Goal: Task Accomplishment & Management: Manage account settings

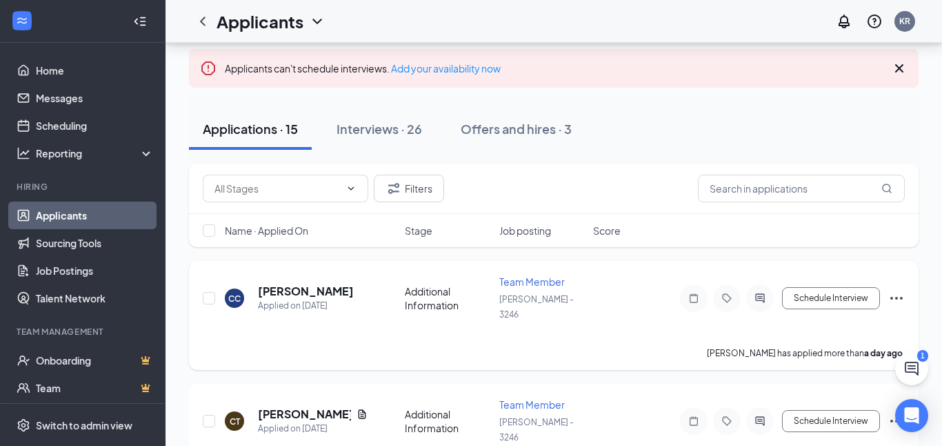
scroll to position [79, 0]
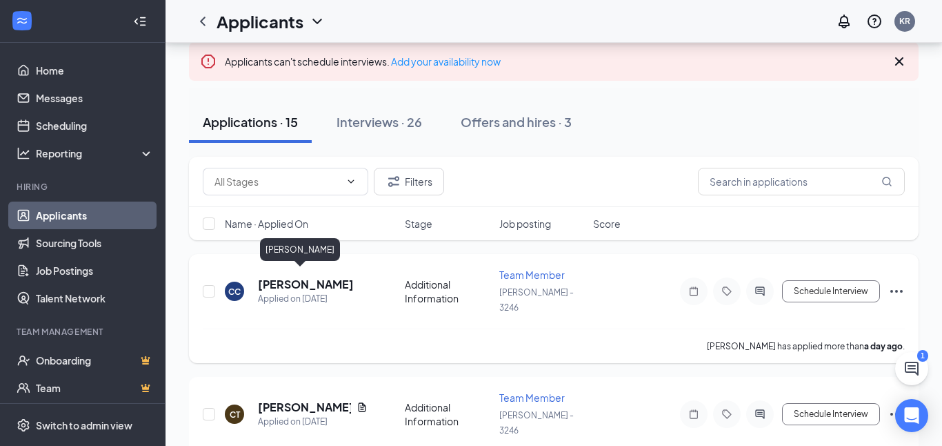
click at [297, 283] on h5 "[PERSON_NAME]" at bounding box center [306, 284] width 96 height 15
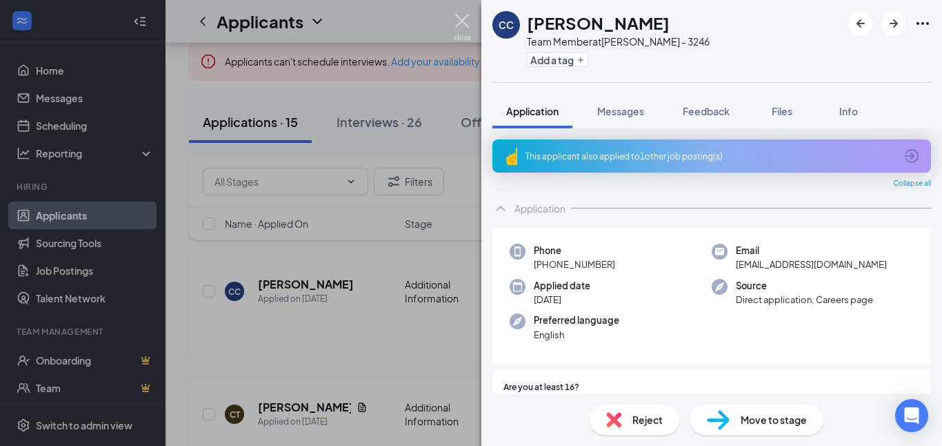
click at [467, 14] on img at bounding box center [462, 27] width 17 height 27
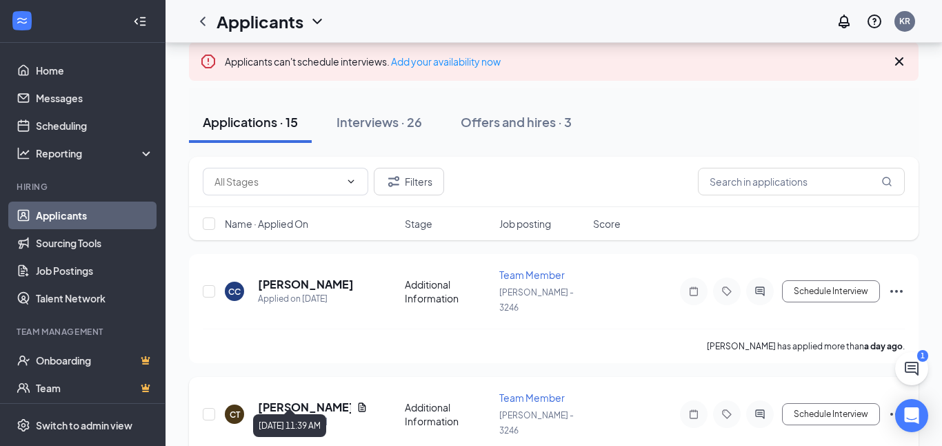
click at [299, 415] on div "Applied on [DATE]" at bounding box center [313, 422] width 110 height 14
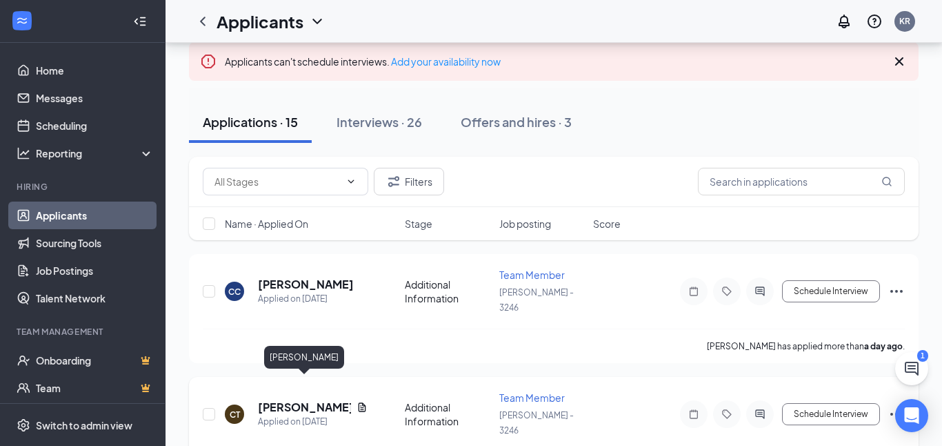
click at [303, 399] on h5 "[PERSON_NAME]" at bounding box center [304, 406] width 93 height 15
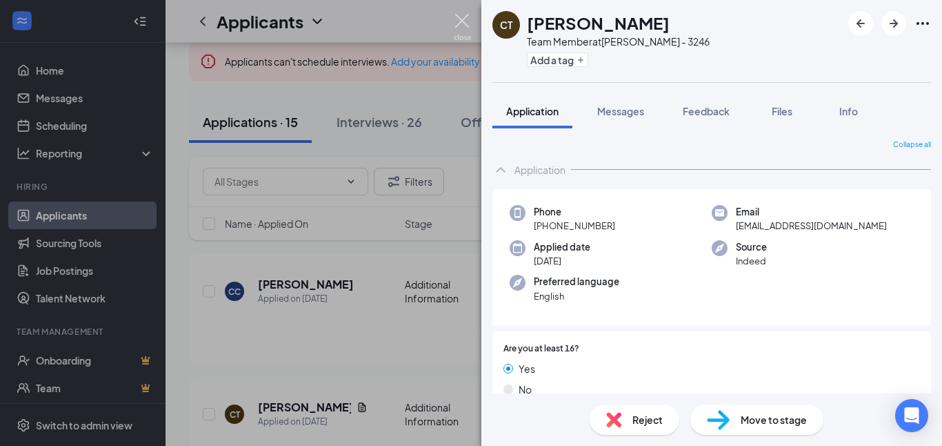
click at [470, 16] on img at bounding box center [462, 27] width 17 height 27
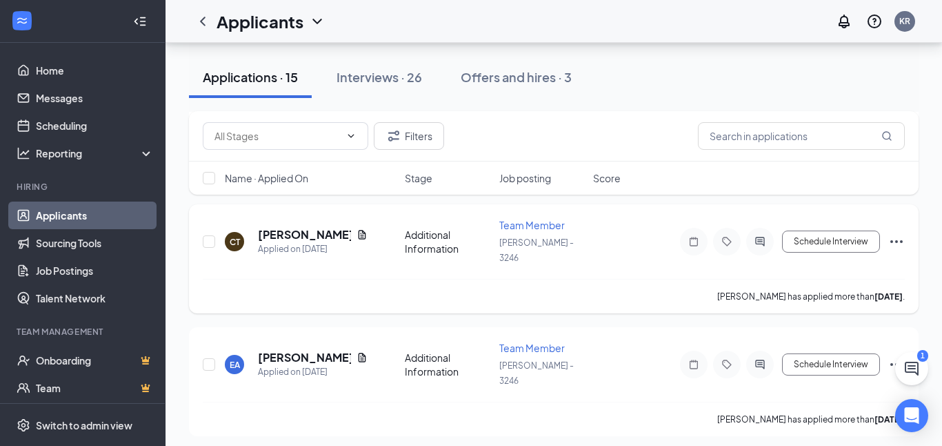
scroll to position [262, 0]
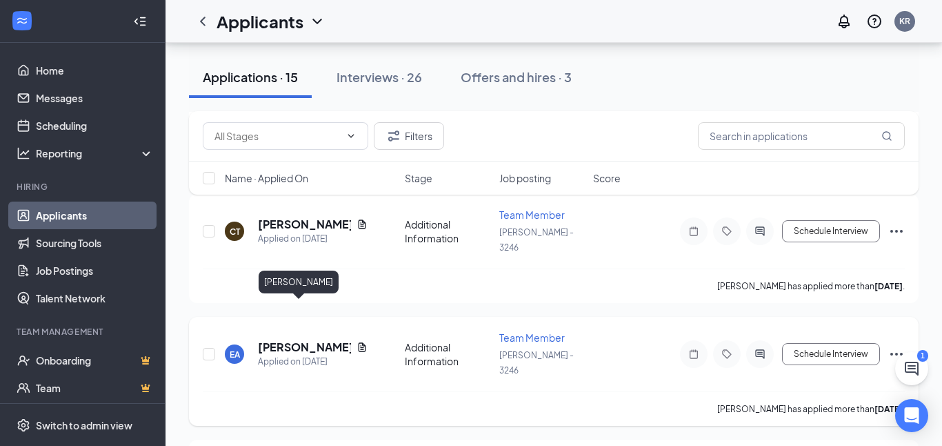
click at [281, 339] on h5 "[PERSON_NAME]" at bounding box center [304, 346] width 93 height 15
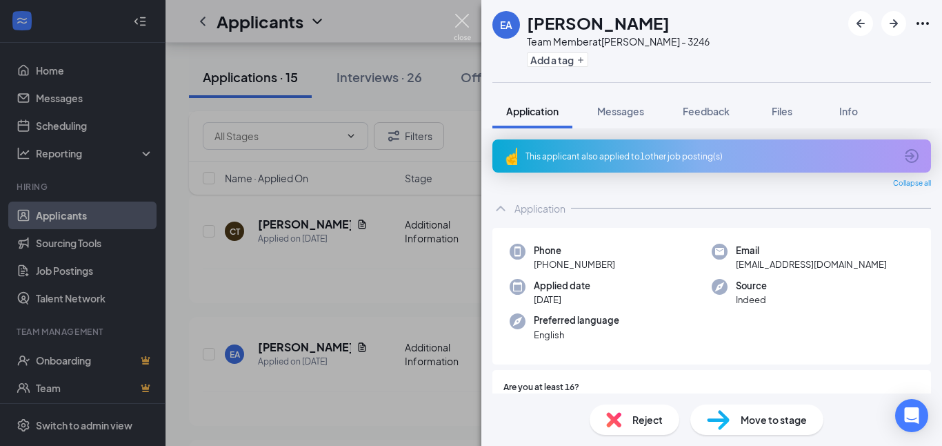
click at [466, 26] on img at bounding box center [462, 27] width 17 height 27
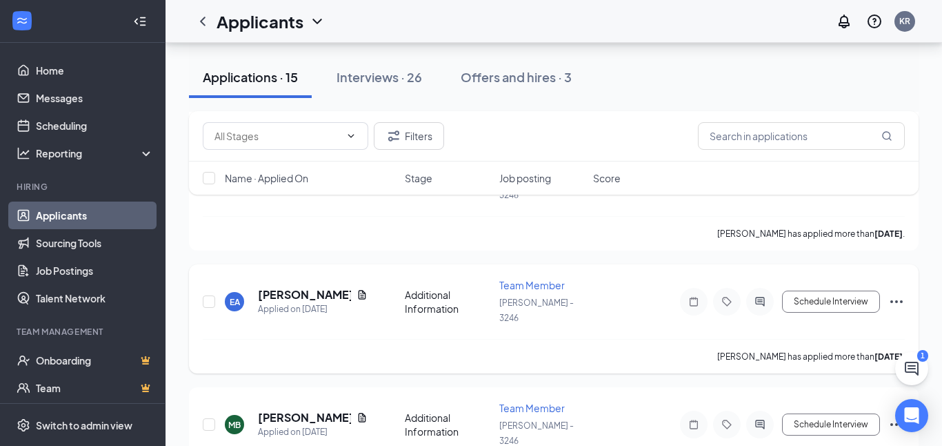
scroll to position [323, 0]
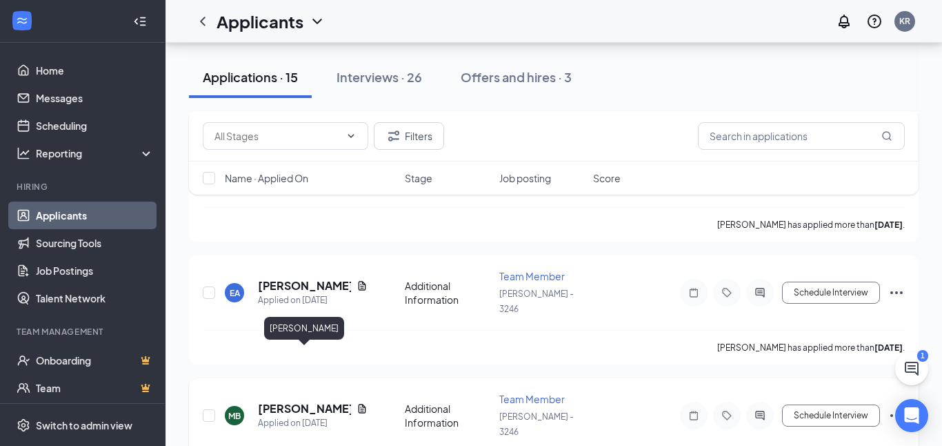
click at [287, 401] on h5 "[PERSON_NAME]" at bounding box center [304, 408] width 93 height 15
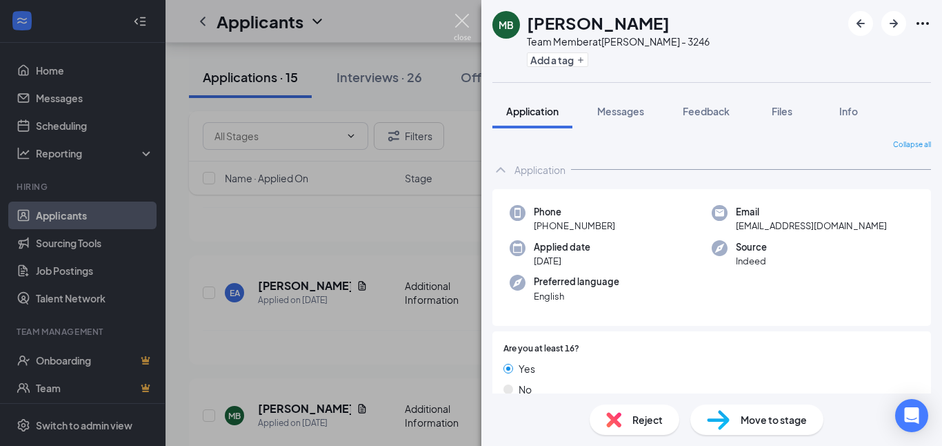
click at [456, 15] on img at bounding box center [462, 27] width 17 height 27
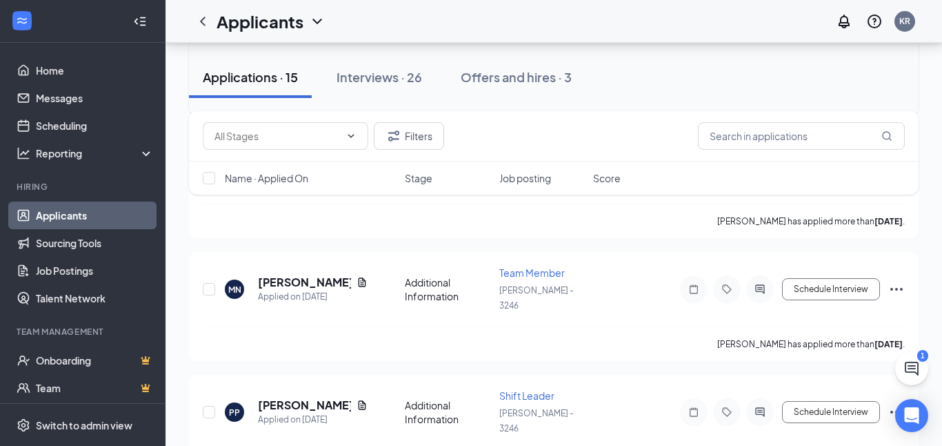
scroll to position [574, 0]
click at [326, 273] on h5 "[PERSON_NAME]" at bounding box center [304, 280] width 93 height 15
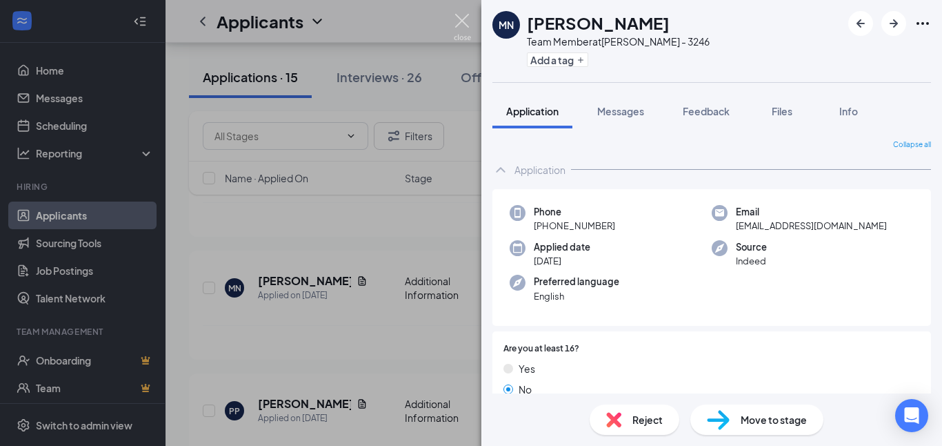
click at [459, 23] on img at bounding box center [462, 27] width 17 height 27
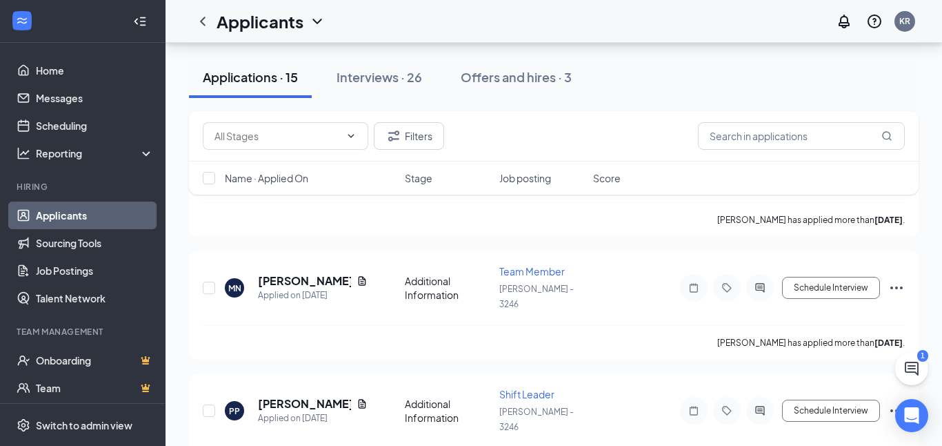
scroll to position [637, 0]
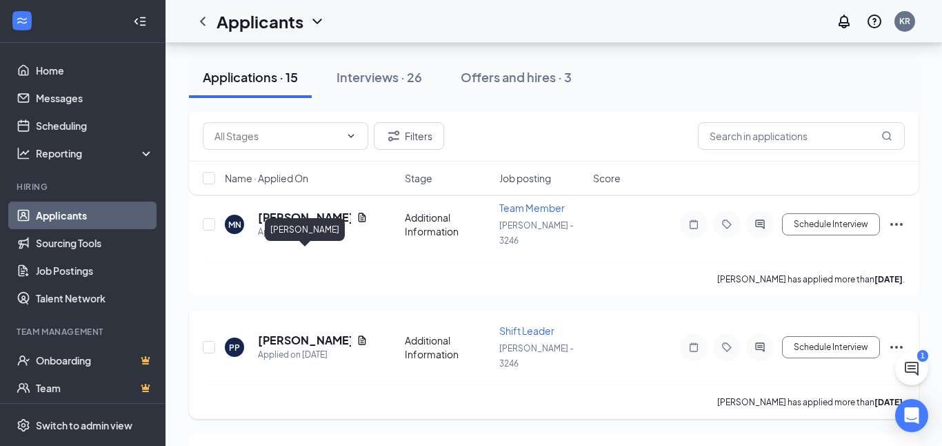
click at [275, 332] on h5 "[PERSON_NAME]" at bounding box center [304, 339] width 93 height 15
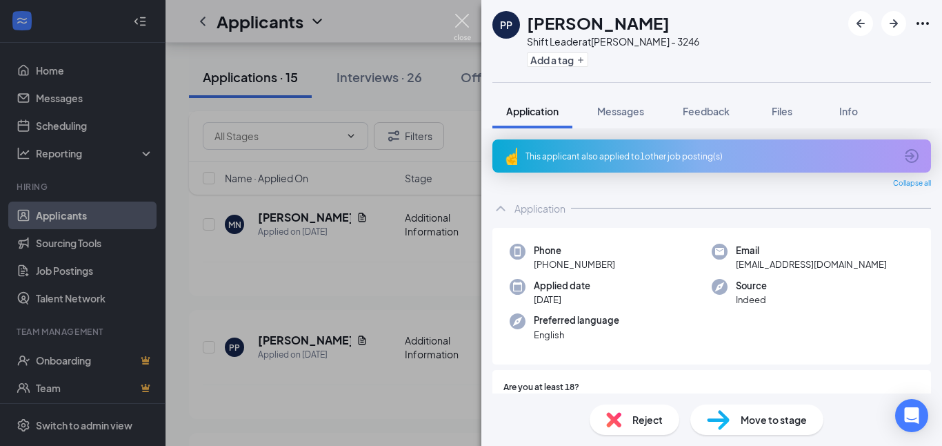
click at [460, 20] on img at bounding box center [462, 27] width 17 height 27
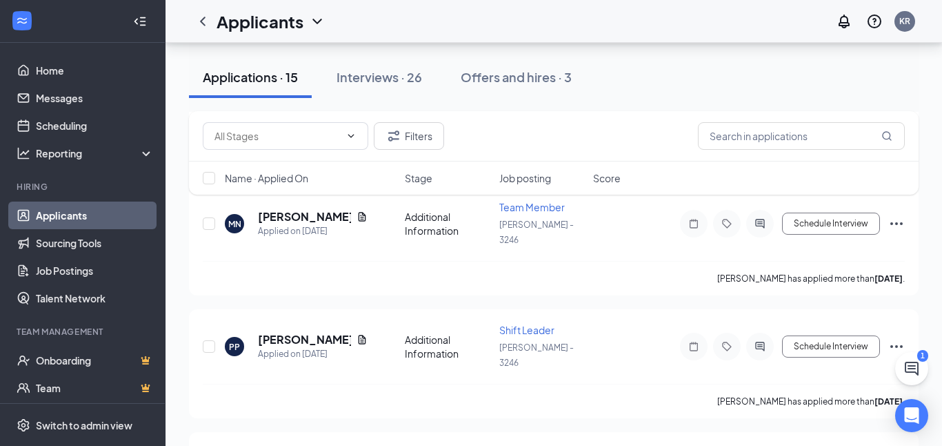
scroll to position [745, 0]
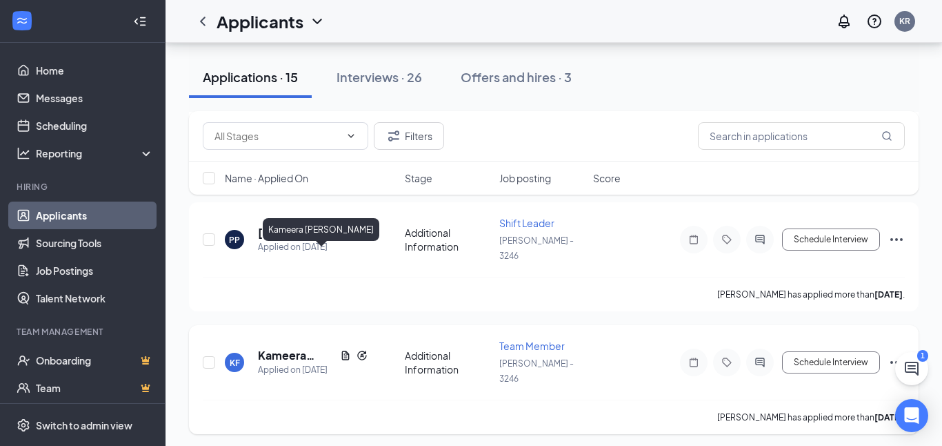
click at [272, 348] on h5 "Kameera [PERSON_NAME]" at bounding box center [296, 355] width 77 height 15
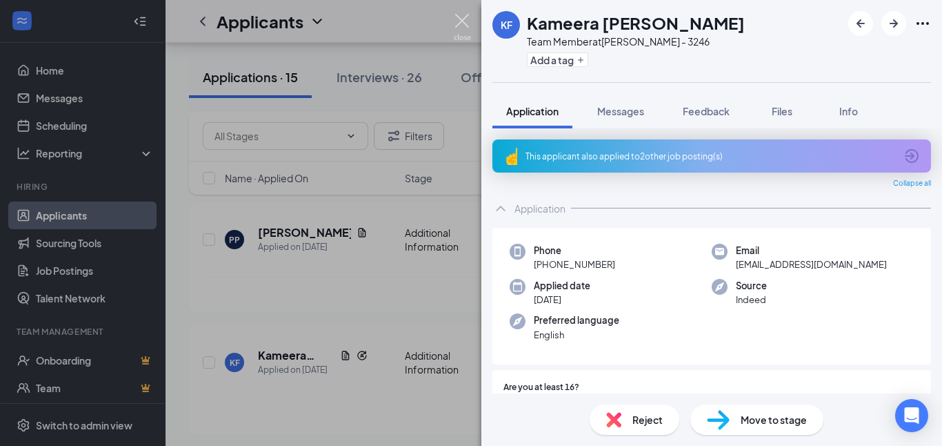
click at [464, 26] on img at bounding box center [462, 27] width 17 height 27
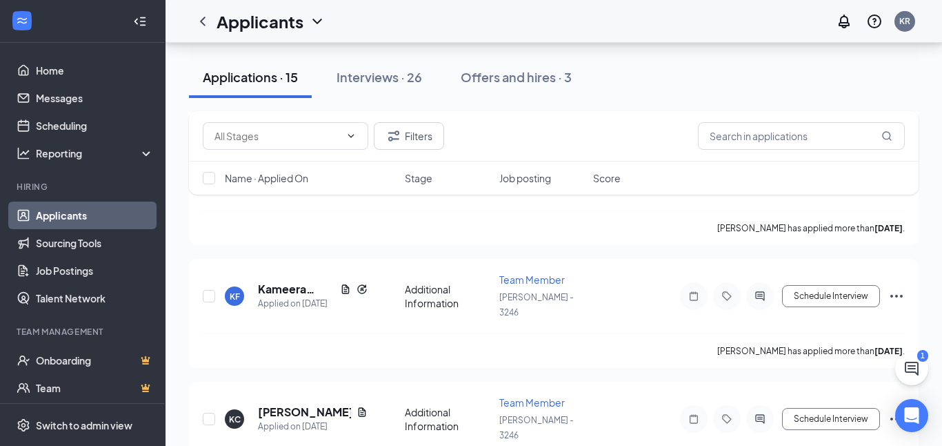
scroll to position [815, 0]
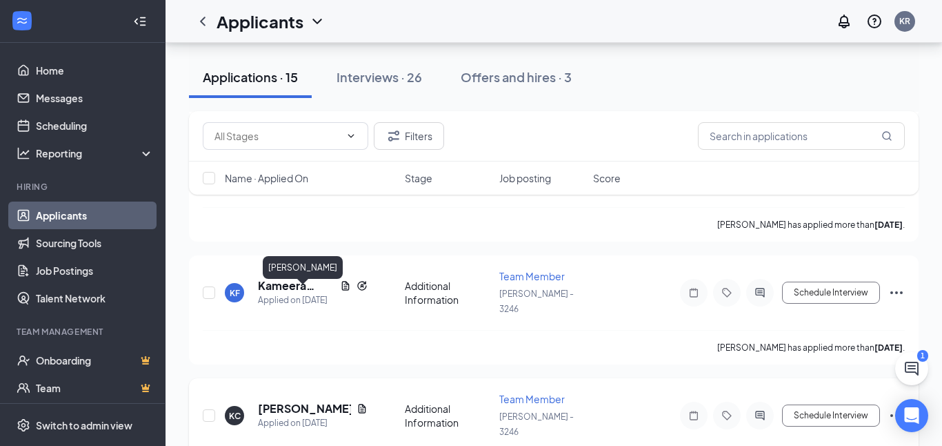
click at [306, 401] on h5 "[PERSON_NAME]" at bounding box center [304, 408] width 93 height 15
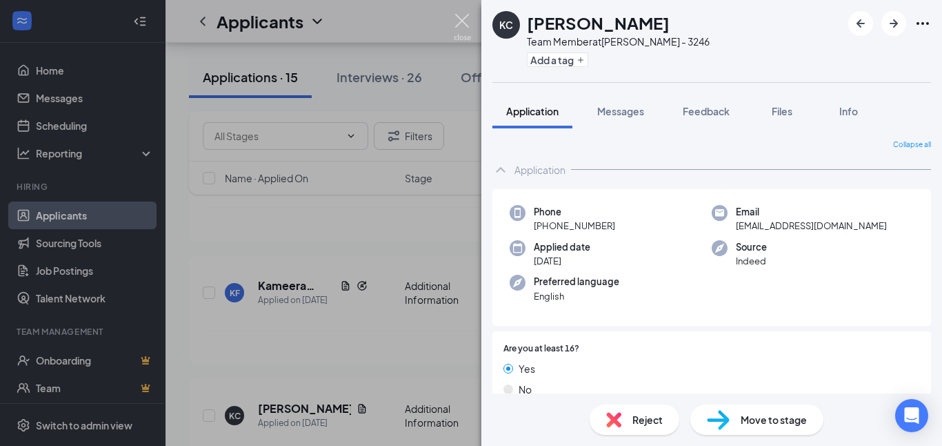
click at [468, 21] on img at bounding box center [462, 27] width 17 height 27
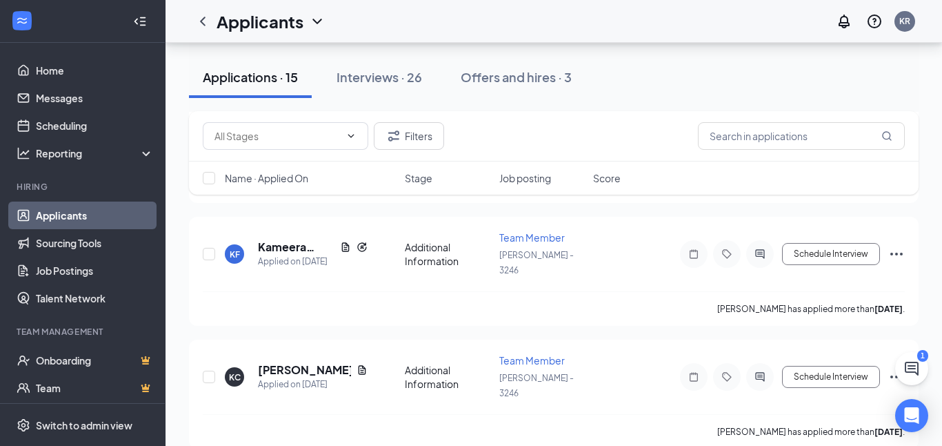
scroll to position [895, 0]
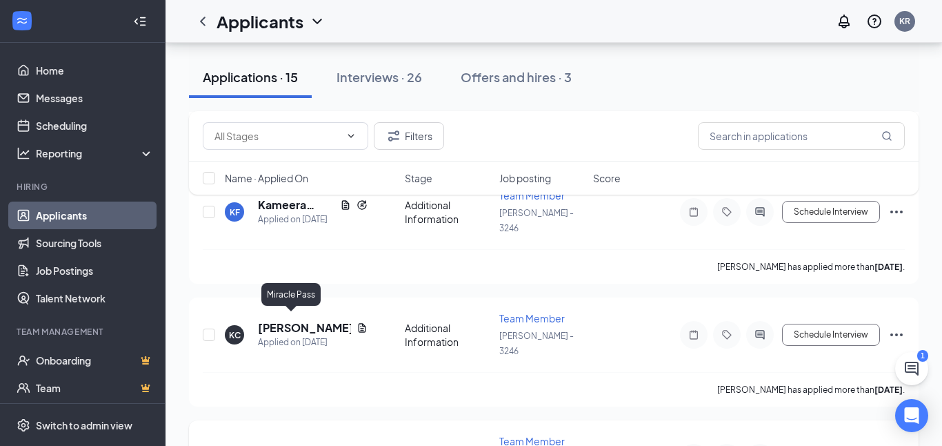
click at [292, 443] on h5 "Miracle Pass" at bounding box center [290, 450] width 65 height 15
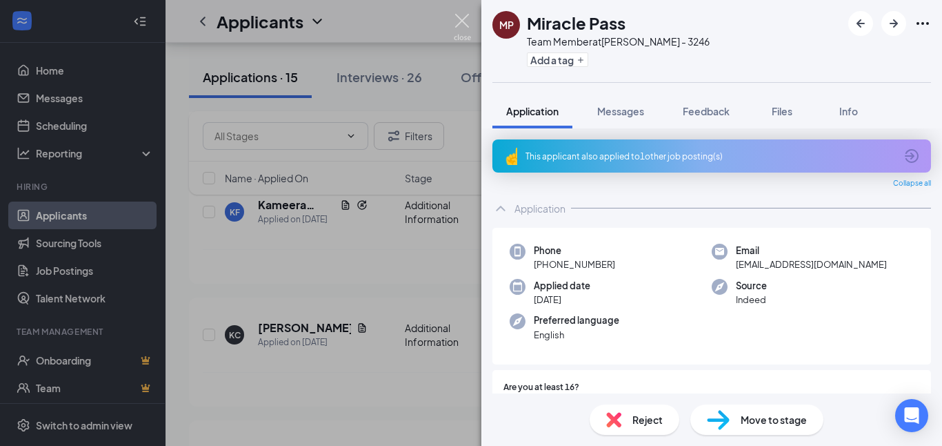
click at [466, 26] on img at bounding box center [462, 27] width 17 height 27
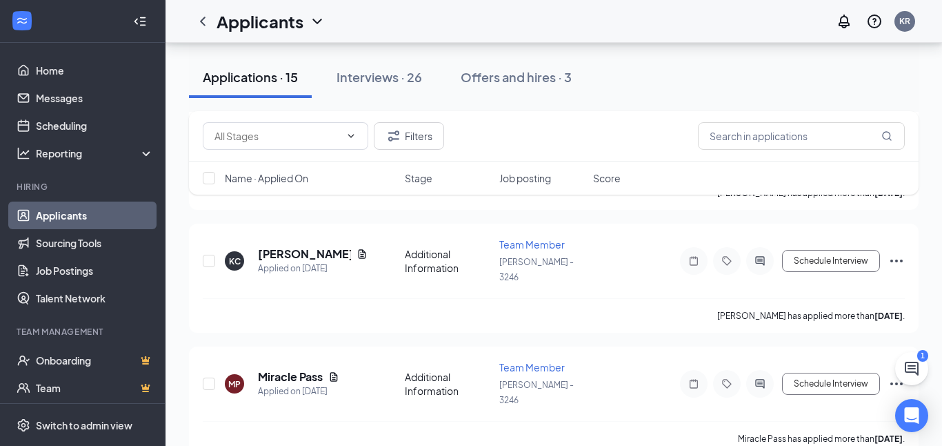
scroll to position [1026, 0]
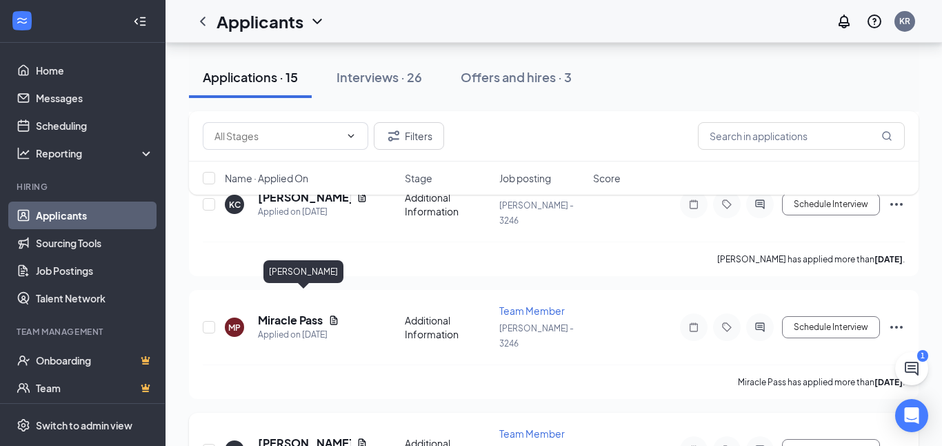
click at [310, 435] on h5 "[PERSON_NAME]" at bounding box center [304, 442] width 93 height 15
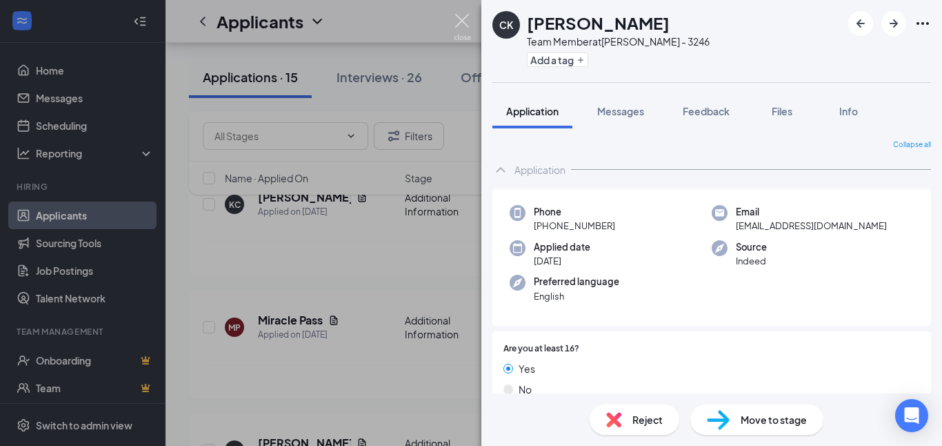
click at [462, 16] on img at bounding box center [462, 27] width 17 height 27
